Goal: Information Seeking & Learning: Learn about a topic

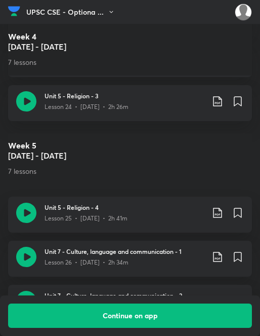
scroll to position [1806, 0]
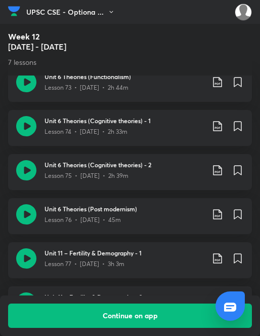
click at [16, 10] on img at bounding box center [14, 11] width 12 height 15
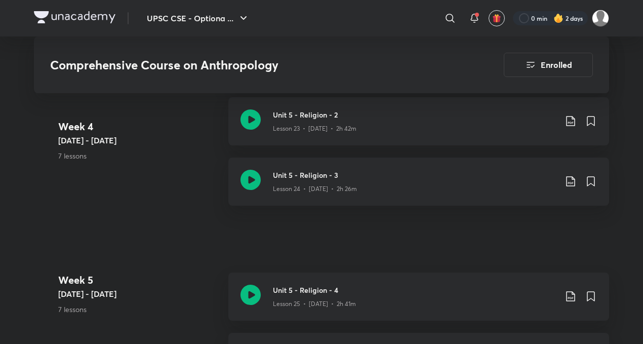
scroll to position [2018, 0]
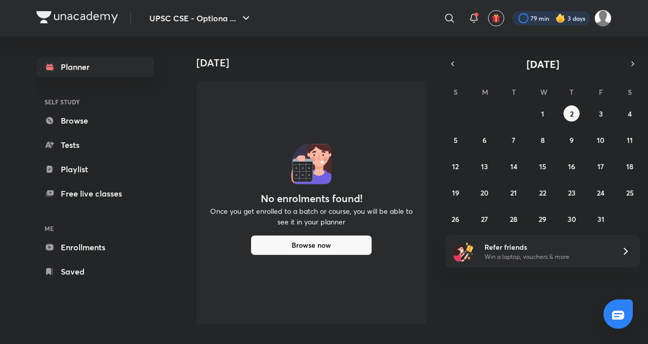
click at [531, 20] on div at bounding box center [551, 18] width 78 height 14
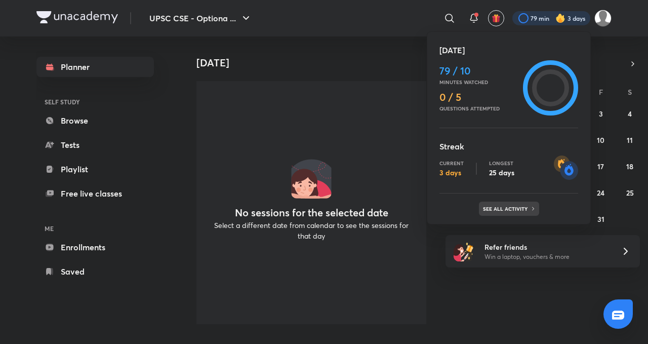
click at [508, 209] on p "See all activity" at bounding box center [506, 209] width 47 height 6
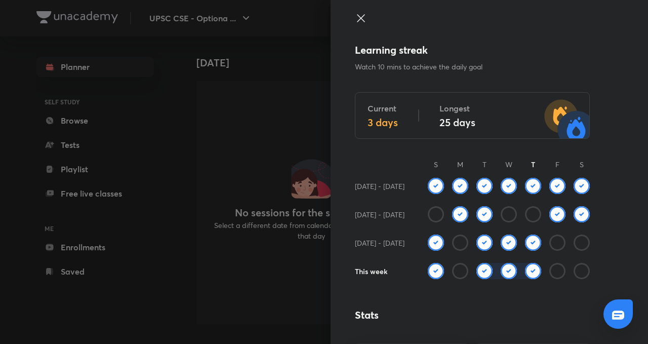
click at [355, 18] on icon at bounding box center [361, 18] width 12 height 12
